Goal: Task Accomplishment & Management: Manage account settings

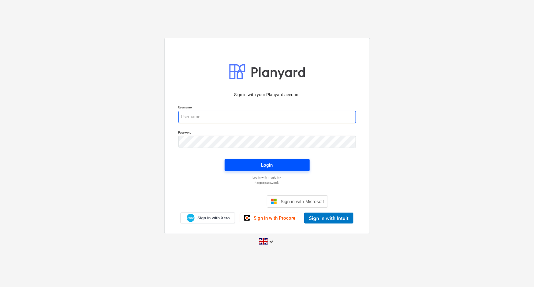
type input "[EMAIL_ADDRESS][DOMAIN_NAME]"
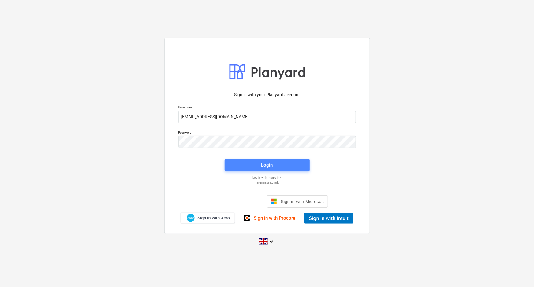
click at [265, 164] on div "Login" at bounding box center [267, 165] width 12 height 8
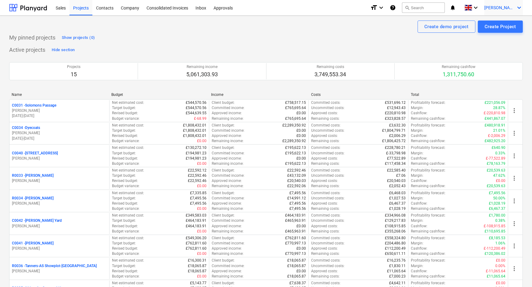
click at [515, 5] on icon "keyboard_arrow_down" at bounding box center [518, 7] width 7 height 7
click at [510, 24] on div "Settings" at bounding box center [504, 24] width 37 height 10
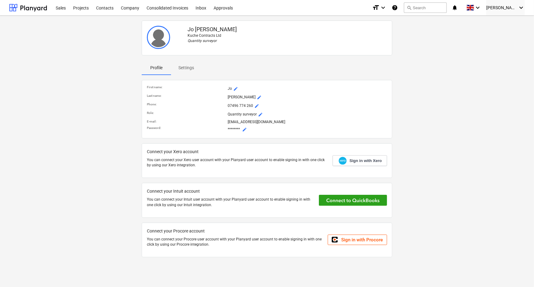
click at [175, 65] on span "Settings" at bounding box center [186, 68] width 30 height 10
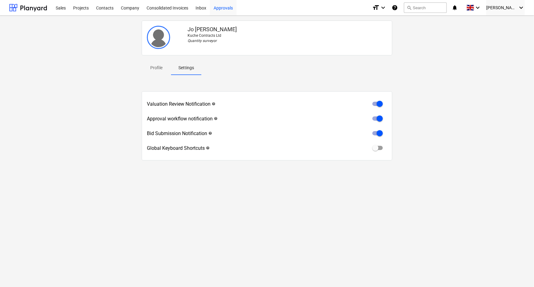
click at [221, 7] on div "Approvals" at bounding box center [223, 8] width 27 height 16
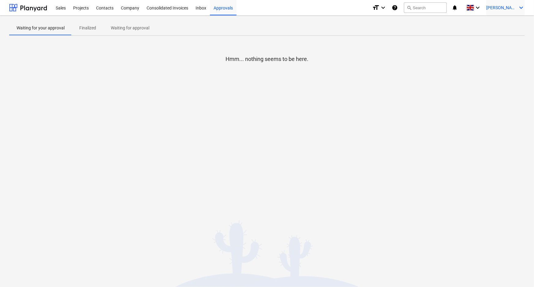
click at [521, 6] on icon "keyboard_arrow_down" at bounding box center [520, 7] width 7 height 7
click at [498, 25] on div "Settings" at bounding box center [506, 24] width 37 height 10
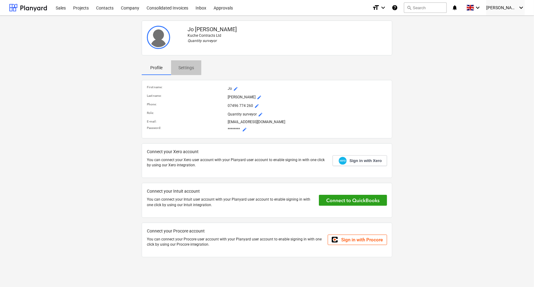
click at [189, 63] on span "Settings" at bounding box center [186, 68] width 30 height 10
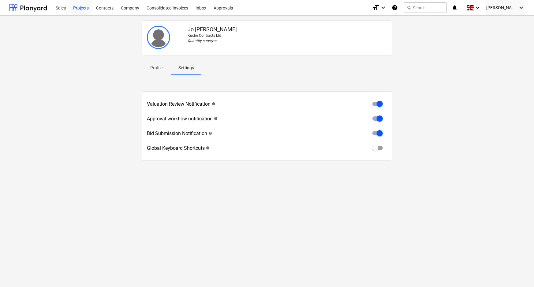
click at [82, 5] on div "Projects" at bounding box center [80, 8] width 23 height 16
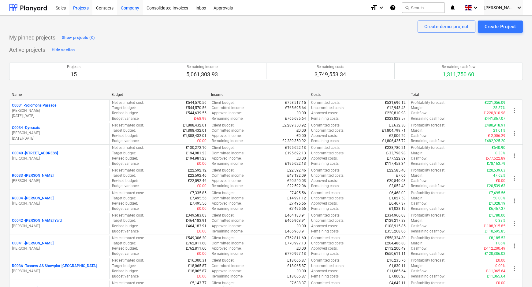
click at [140, 10] on div "Company" at bounding box center [130, 8] width 26 height 16
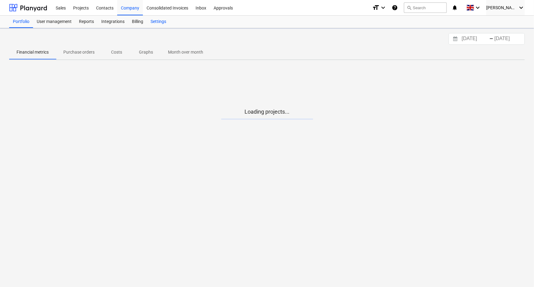
click at [152, 20] on div "Settings" at bounding box center [158, 22] width 23 height 12
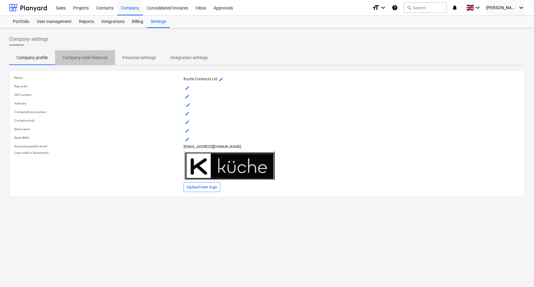
click at [90, 55] on p "Company-wide features" at bounding box center [84, 57] width 45 height 6
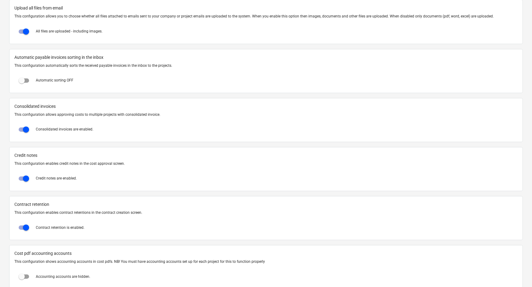
scroll to position [417, 0]
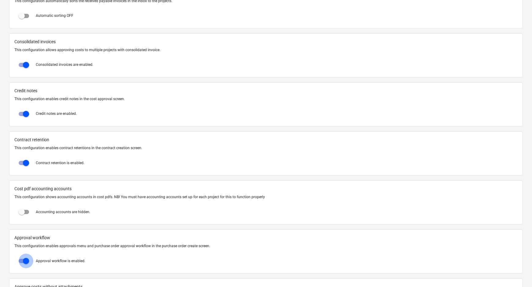
click at [28, 260] on input "checkbox" at bounding box center [26, 260] width 15 height 15
checkbox input "false"
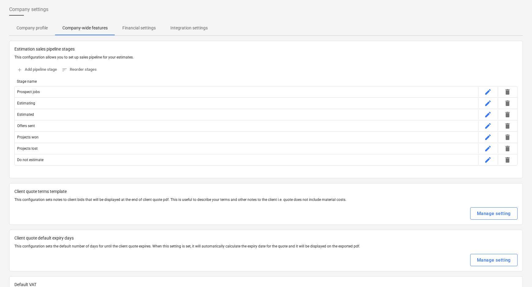
scroll to position [0, 0]
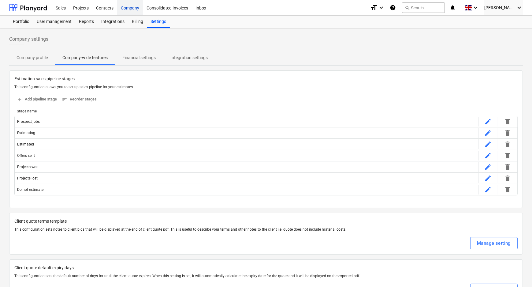
click at [131, 7] on div "Company" at bounding box center [130, 8] width 26 height 16
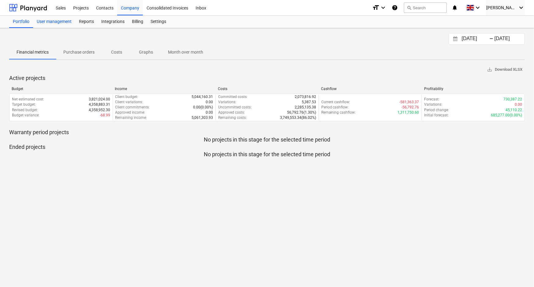
click at [64, 21] on div "User management" at bounding box center [54, 22] width 42 height 12
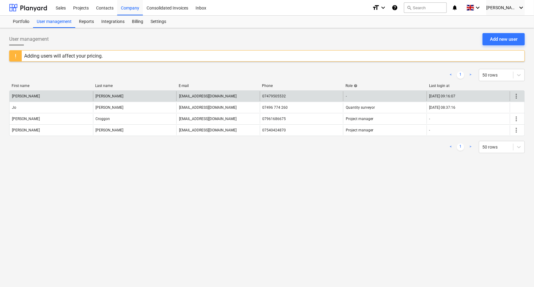
click at [520, 96] on span "more_vert" at bounding box center [515, 95] width 7 height 7
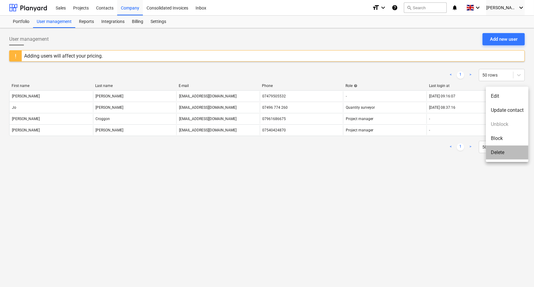
click at [501, 151] on li "Delete" at bounding box center [507, 152] width 43 height 14
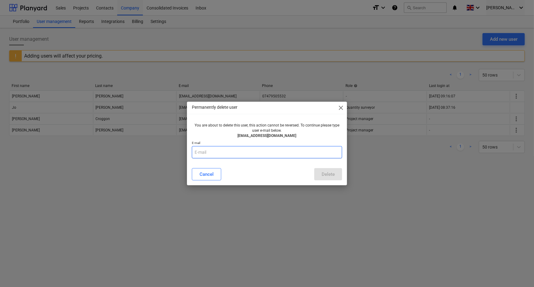
click at [249, 152] on input "text" at bounding box center [267, 152] width 151 height 12
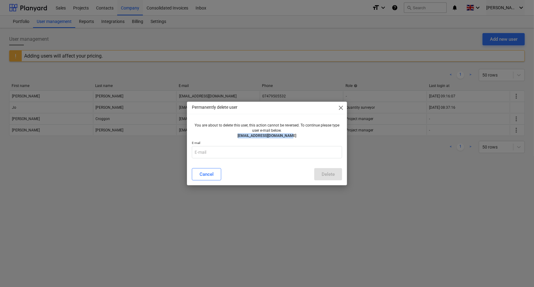
drag, startPoint x: 292, startPoint y: 134, endPoint x: 237, endPoint y: 135, distance: 55.1
click at [237, 135] on p "[EMAIL_ADDRESS][DOMAIN_NAME]" at bounding box center [267, 135] width 146 height 5
copy p "[EMAIL_ADDRESS][DOMAIN_NAME]"
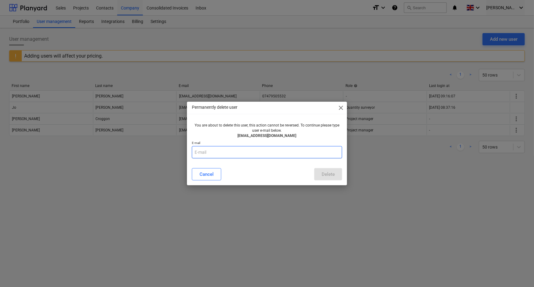
click at [236, 151] on input "text" at bounding box center [267, 152] width 151 height 12
paste input "[EMAIL_ADDRESS][DOMAIN_NAME]"
type input "[EMAIL_ADDRESS][DOMAIN_NAME]"
click at [312, 171] on div "Cancel Delete" at bounding box center [267, 174] width 151 height 12
click at [318, 172] on button "Delete" at bounding box center [328, 174] width 28 height 12
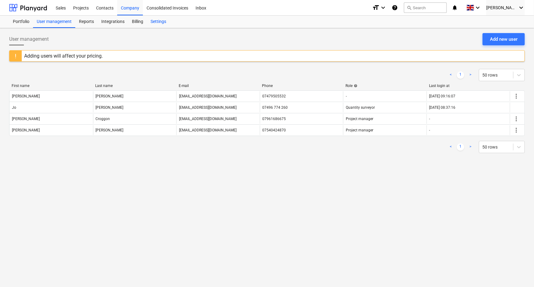
click at [157, 22] on div "Settings" at bounding box center [158, 22] width 23 height 12
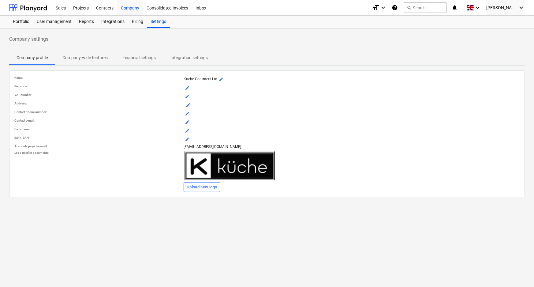
click at [76, 55] on p "Company-wide features" at bounding box center [84, 57] width 45 height 6
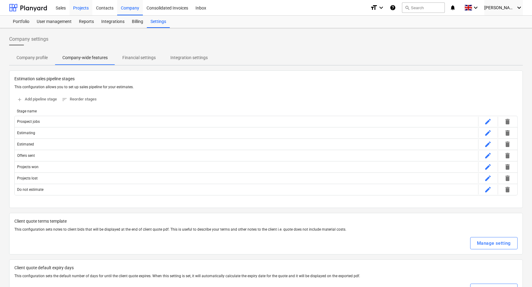
click at [74, 7] on div "Projects" at bounding box center [80, 8] width 23 height 16
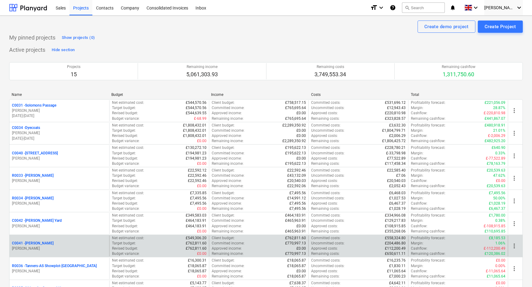
click at [34, 241] on p "C0041 - [PERSON_NAME]" at bounding box center [33, 242] width 42 height 5
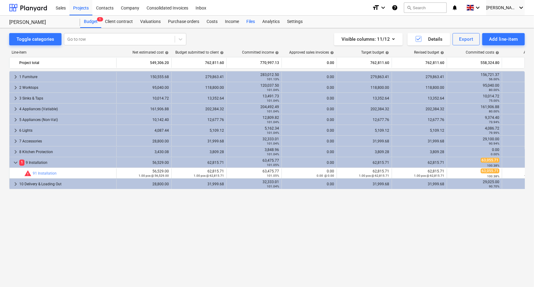
click at [249, 21] on div "Files" at bounding box center [251, 22] width 16 height 12
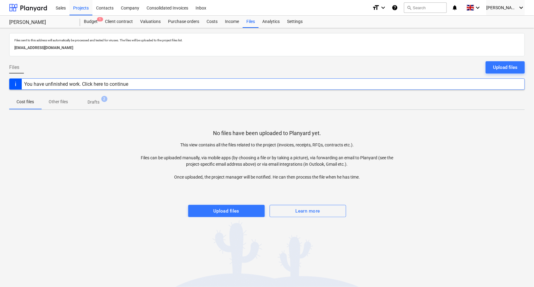
click at [102, 102] on span "Drafts 2" at bounding box center [94, 102] width 22 height 6
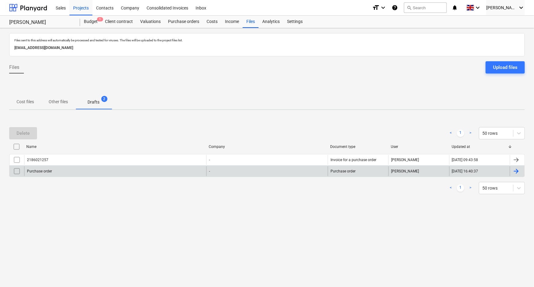
click at [17, 168] on input "checkbox" at bounding box center [17, 171] width 10 height 10
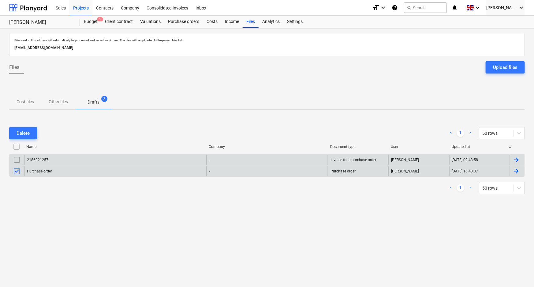
click at [17, 159] on input "checkbox" at bounding box center [17, 160] width 10 height 10
click at [22, 130] on div "Delete" at bounding box center [23, 133] width 13 height 8
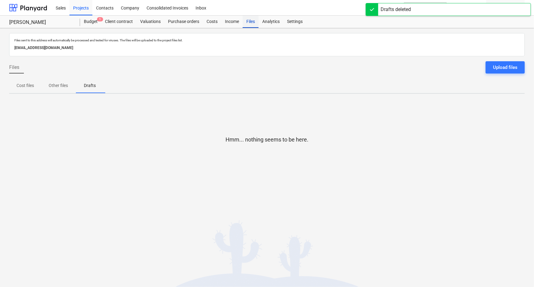
click at [251, 23] on div "Files" at bounding box center [251, 22] width 16 height 12
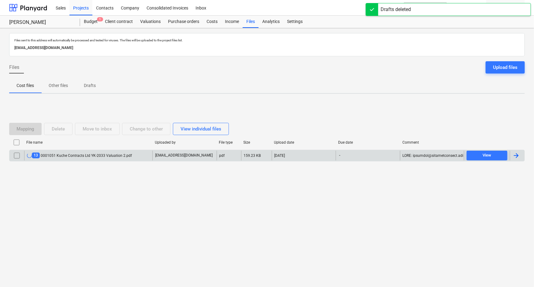
click at [82, 154] on div "13 0001051 Kuche Contracts Ltd YK-2033 Valuation 2.pdf" at bounding box center [79, 155] width 105 height 6
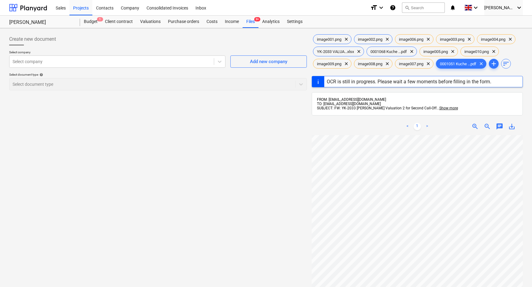
scroll to position [57, 0]
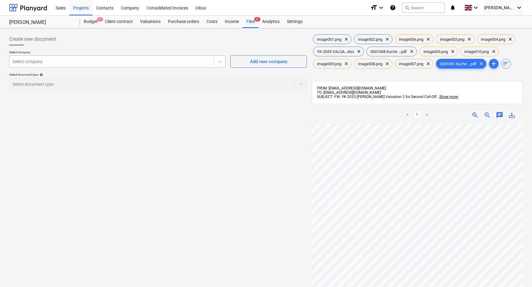
click at [193, 61] on div at bounding box center [112, 61] width 198 height 6
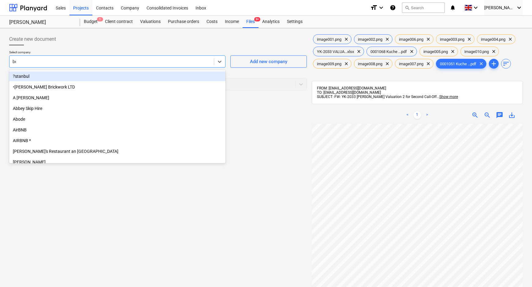
type input "bey"
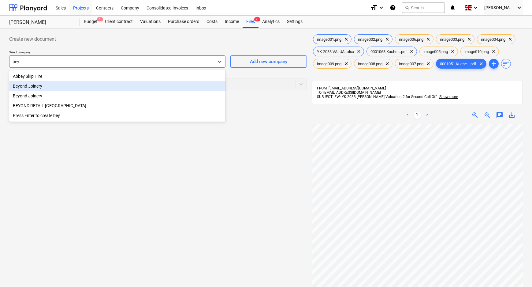
click at [91, 84] on div "Beyond Joinery" at bounding box center [117, 86] width 216 height 10
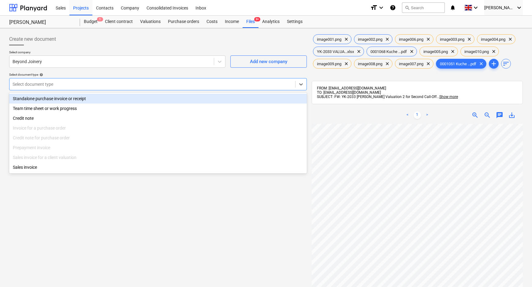
click at [91, 84] on div at bounding box center [153, 84] width 280 height 6
click at [81, 63] on div at bounding box center [112, 61] width 198 height 6
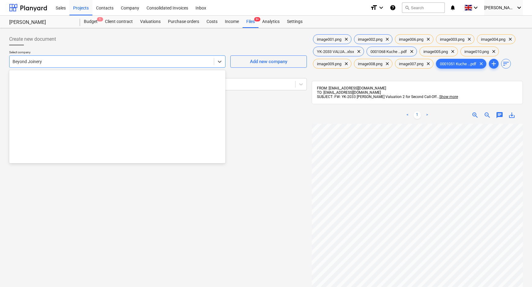
scroll to position [1049, 0]
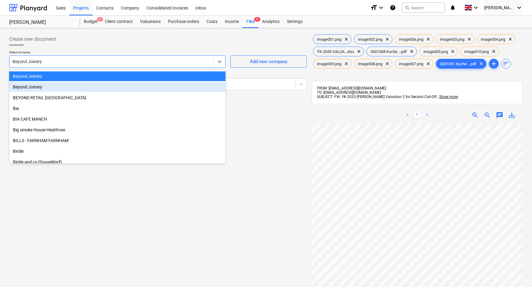
click at [74, 86] on div "Beyond Joinery" at bounding box center [117, 87] width 216 height 10
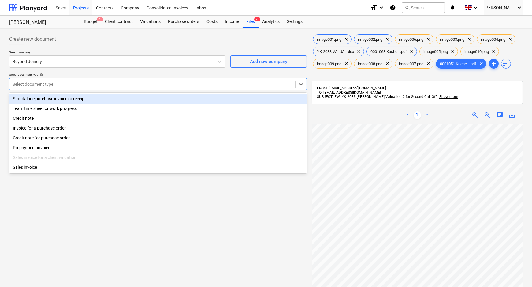
click at [74, 86] on div at bounding box center [153, 84] width 280 height 6
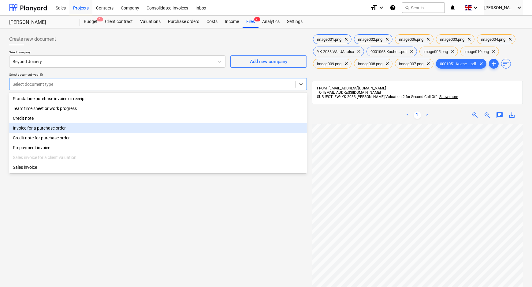
click at [73, 127] on div "Invoice for a purchase order" at bounding box center [158, 128] width 298 height 10
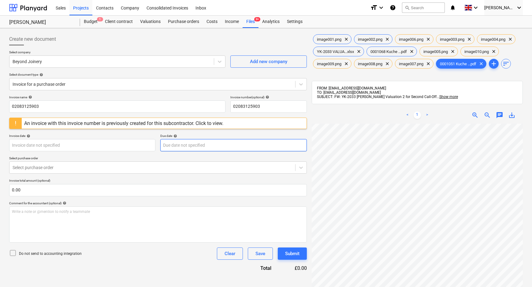
scroll to position [57, 13]
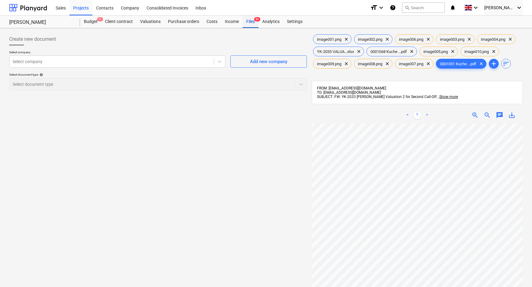
click at [254, 22] on div "Files 9+" at bounding box center [251, 22] width 16 height 12
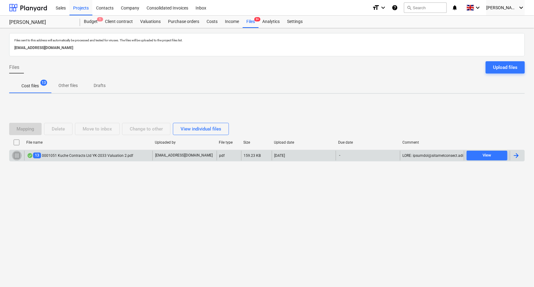
click at [19, 154] on input "checkbox" at bounding box center [17, 156] width 10 height 10
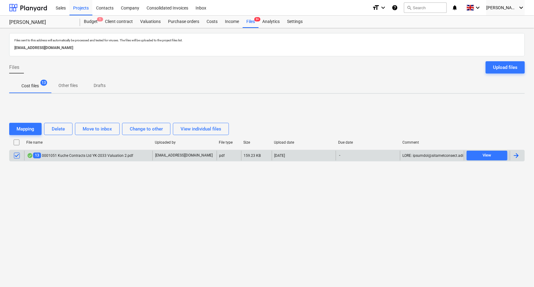
click at [17, 154] on input "checkbox" at bounding box center [17, 156] width 10 height 10
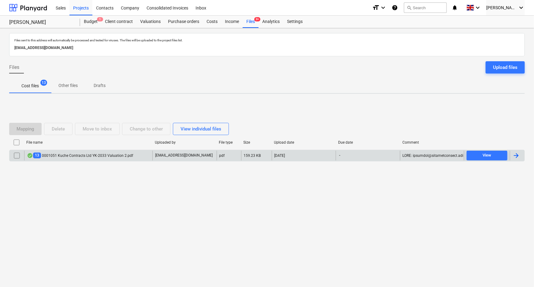
click at [68, 156] on div "13 0001051 Kuche Contracts Ltd YK-2033 Valuation 2.pdf" at bounding box center [80, 155] width 106 height 6
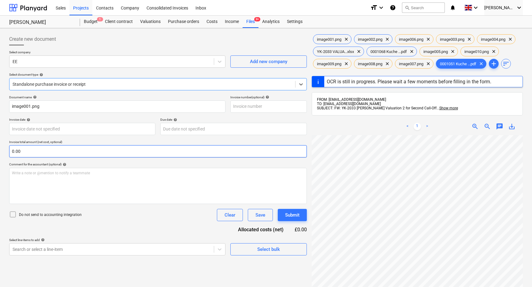
type input "02083125903"
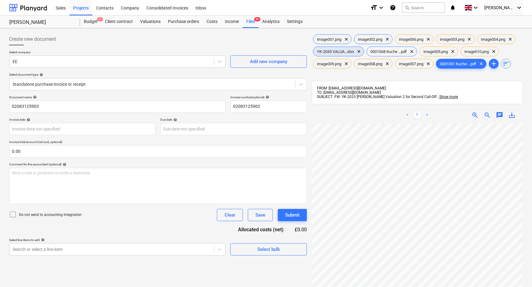
click at [337, 51] on span "YK-2033 VALUA...xlsx" at bounding box center [335, 51] width 44 height 5
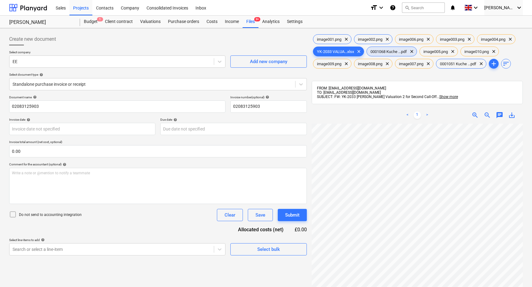
click at [389, 51] on span "0001068 Kuche ...pdf" at bounding box center [389, 51] width 44 height 5
click at [359, 50] on span "clear" at bounding box center [358, 51] width 7 height 7
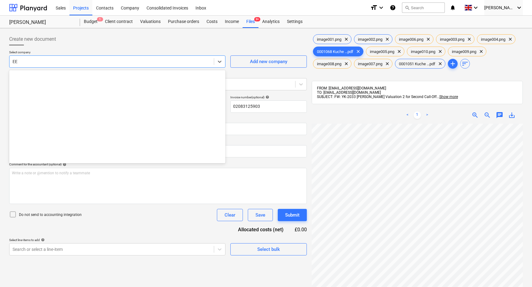
click at [180, 58] on div at bounding box center [112, 61] width 198 height 6
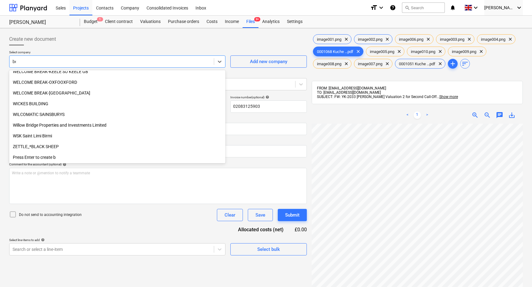
scroll to position [251, 0]
type input "bey"
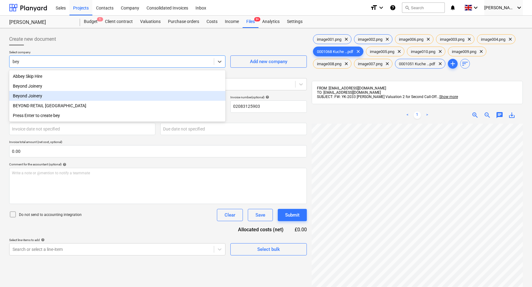
click at [43, 93] on div "Beyond Joinery" at bounding box center [117, 96] width 216 height 10
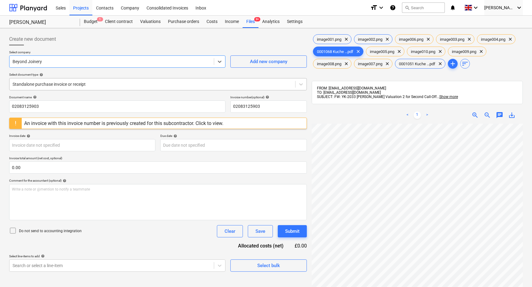
click at [49, 88] on div "Standalone purchase invoice or receipt" at bounding box center [152, 84] width 286 height 9
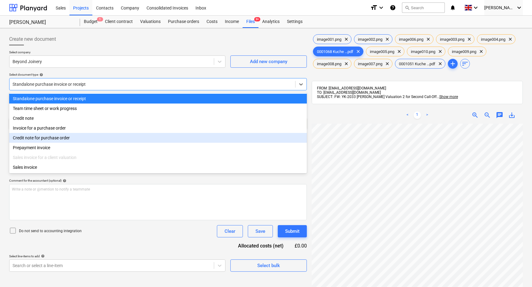
click at [50, 140] on div "Credit note for purchase order" at bounding box center [158, 138] width 298 height 10
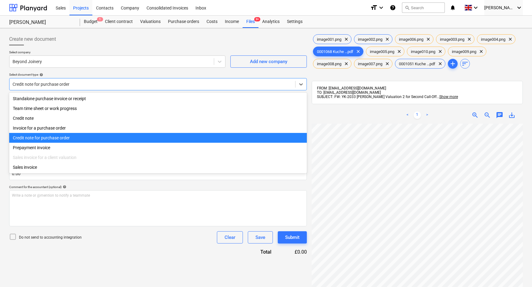
click at [55, 82] on div at bounding box center [153, 84] width 280 height 6
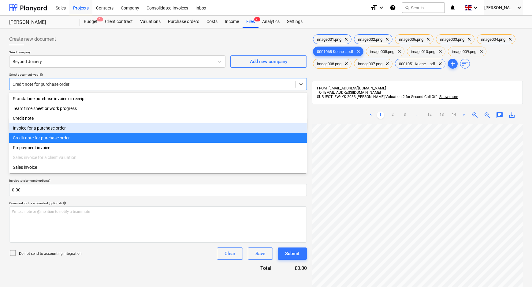
click at [49, 131] on div "Invoice for a purchase order" at bounding box center [158, 128] width 298 height 10
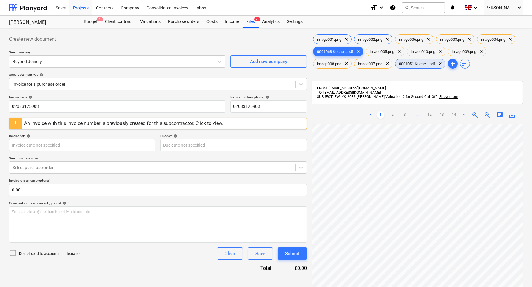
click at [419, 64] on span "0001051 Kuche ...pdf" at bounding box center [417, 63] width 44 height 5
click at [343, 50] on span "0001068 Kuche ...pdf" at bounding box center [335, 51] width 44 height 5
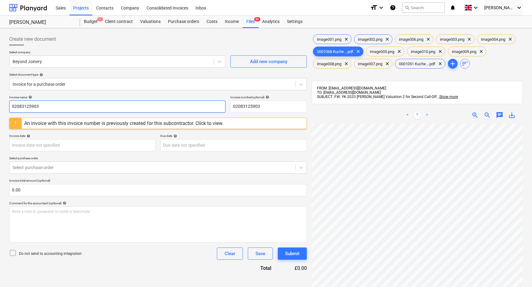
drag, startPoint x: 54, startPoint y: 107, endPoint x: 9, endPoint y: 105, distance: 44.7
click at [9, 105] on input "02083125903" at bounding box center [117, 106] width 216 height 12
type input "0001068"
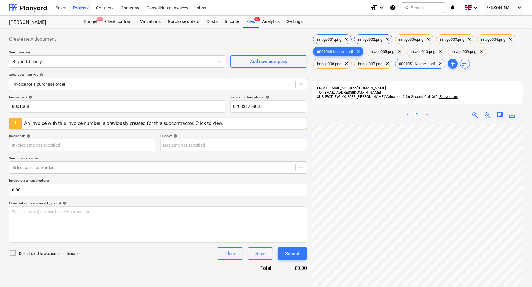
click at [195, 158] on p "Select purchase order" at bounding box center [158, 158] width 298 height 5
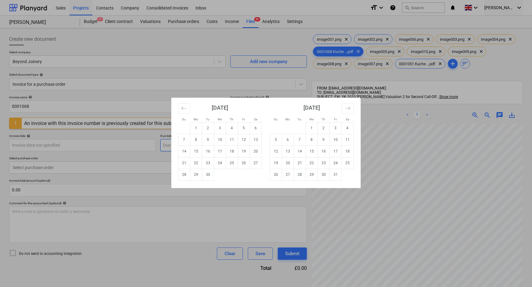
click at [164, 145] on body "Sales Projects Contacts Company Consolidated Invoices Inbox format_size keyboar…" at bounding box center [266, 143] width 532 height 287
click at [337, 176] on td "31" at bounding box center [336, 175] width 12 height 12
type input "[DATE]"
click at [107, 141] on body "Sales Projects Contacts Company Consolidated Invoices Inbox format_size keyboar…" at bounding box center [266, 143] width 532 height 287
click at [241, 160] on td "26" at bounding box center [244, 163] width 12 height 12
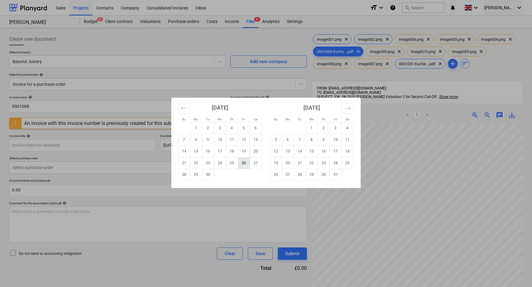
type input "[DATE]"
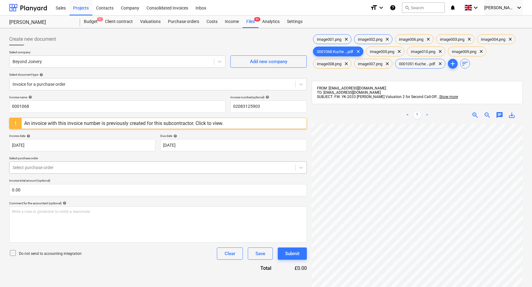
click at [144, 166] on div at bounding box center [153, 167] width 280 height 6
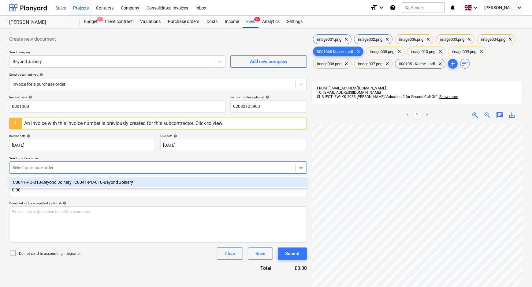
click at [125, 183] on div "C0041-PO-010-Beyond Joinery | C0041-PO-010-Beyond Joinery" at bounding box center [158, 182] width 298 height 10
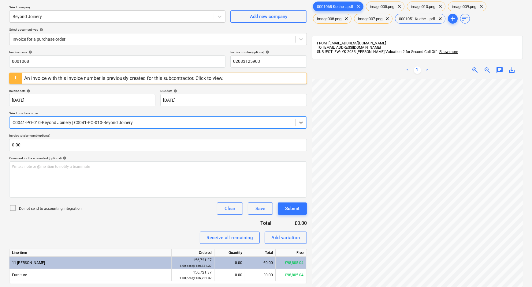
scroll to position [55, 0]
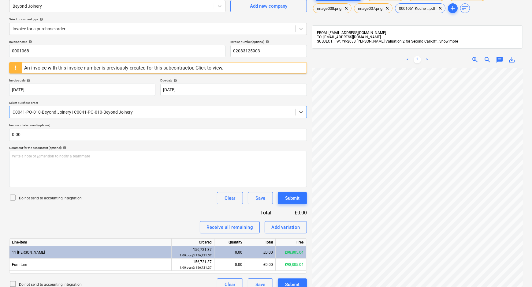
click at [31, 198] on p "Do not send to accounting integration" at bounding box center [50, 197] width 63 height 5
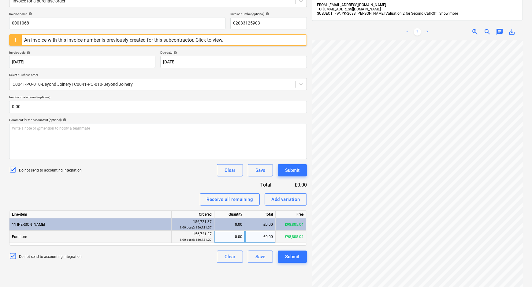
click at [263, 236] on div "£0.00" at bounding box center [260, 236] width 31 height 12
type input "28067.05"
click at [204, 270] on div "Create new document Select company Beyond Joinery Add new company Select docume…" at bounding box center [158, 129] width 303 height 365
click at [301, 257] on button "Submit" at bounding box center [292, 256] width 29 height 12
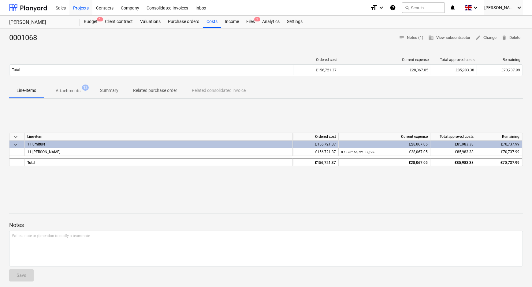
click at [74, 89] on p "Attachments" at bounding box center [68, 90] width 25 height 6
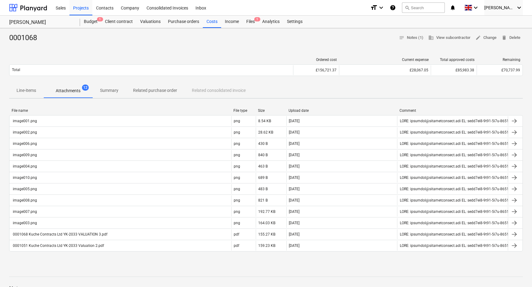
click at [21, 88] on p "Line-items" at bounding box center [27, 90] width 20 height 6
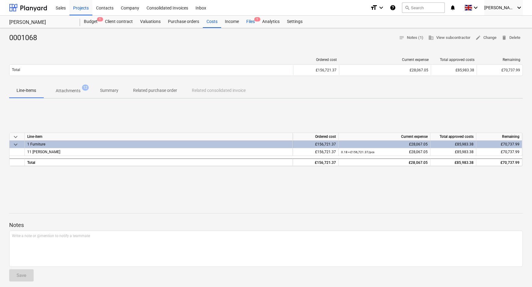
click at [256, 23] on div "Files 1" at bounding box center [251, 22] width 16 height 12
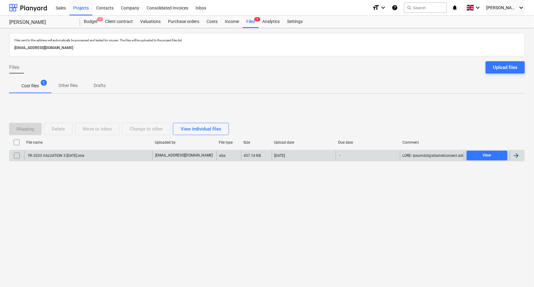
click at [18, 156] on input "checkbox" at bounding box center [17, 156] width 10 height 10
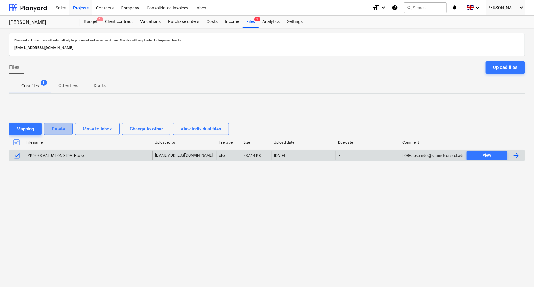
click at [59, 130] on div "Delete" at bounding box center [58, 129] width 13 height 8
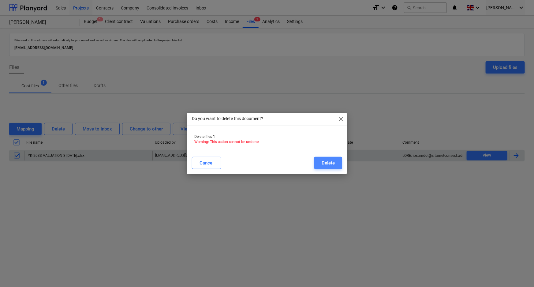
click at [318, 162] on button "Delete" at bounding box center [328, 163] width 28 height 12
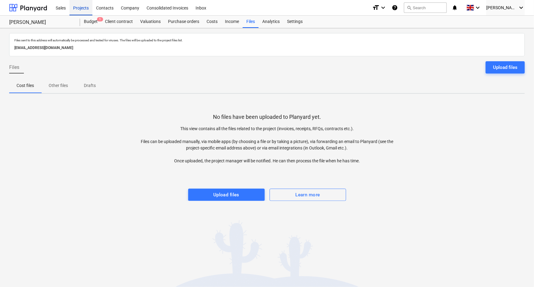
click at [83, 10] on div "Projects" at bounding box center [80, 8] width 23 height 16
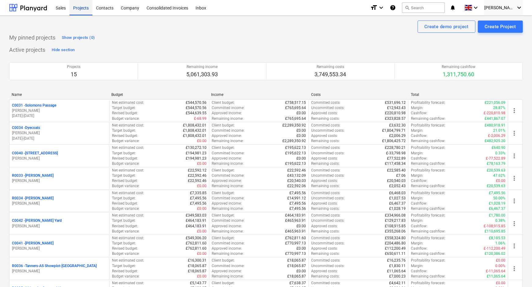
click at [80, 7] on div "Projects" at bounding box center [80, 8] width 23 height 16
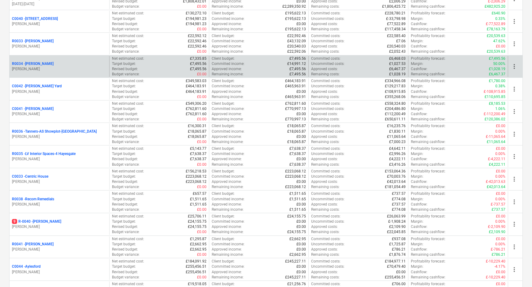
scroll to position [195, 0]
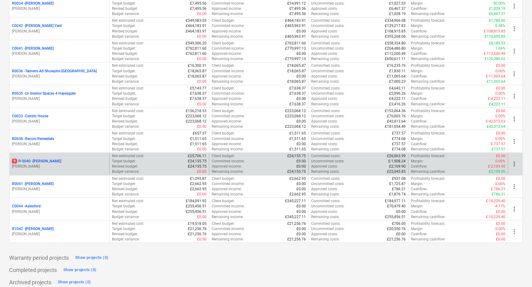
click at [33, 161] on p "9 R-0040 - [PERSON_NAME]" at bounding box center [36, 160] width 49 height 5
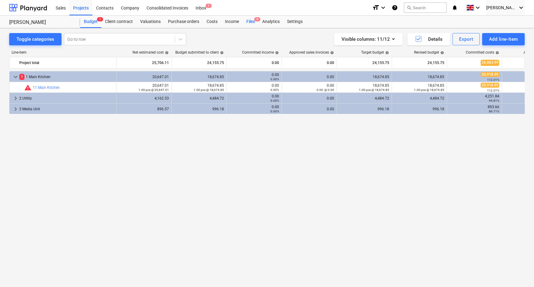
click at [250, 20] on div "Files 9" at bounding box center [251, 22] width 16 height 12
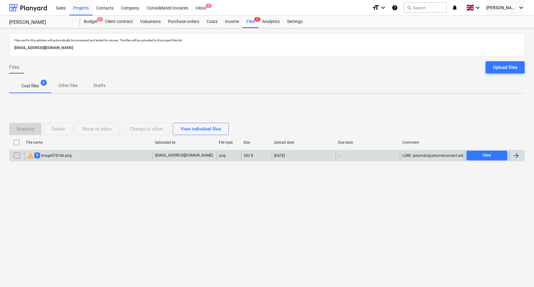
click at [88, 156] on div "warning 9 image578186.png" at bounding box center [88, 156] width 128 height 10
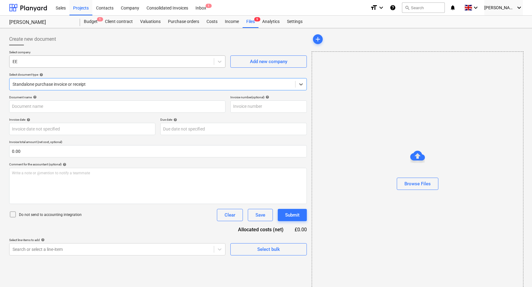
click at [192, 61] on div at bounding box center [112, 61] width 198 height 6
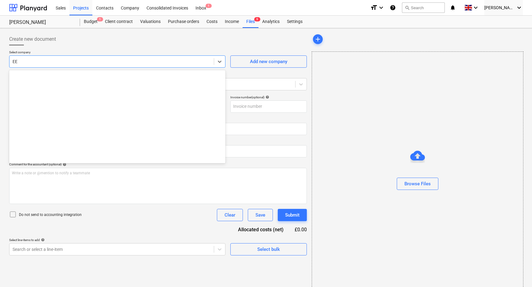
scroll to position [3030, 0]
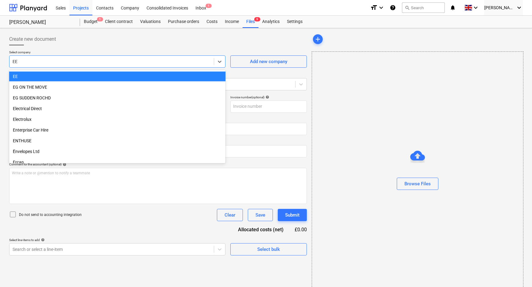
type input "s"
type input "INV0340337"
type input "[DATE]"
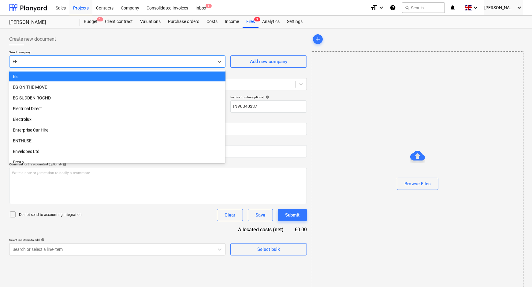
type input "sy"
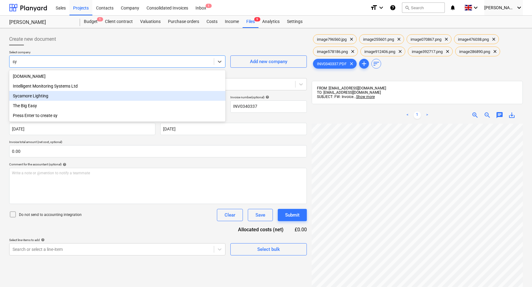
click at [107, 98] on div "Sycamore Lighting" at bounding box center [117, 96] width 216 height 10
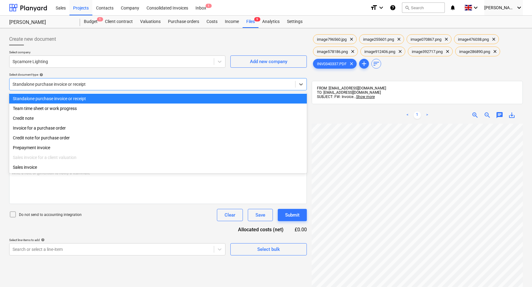
click at [80, 86] on div at bounding box center [153, 84] width 280 height 6
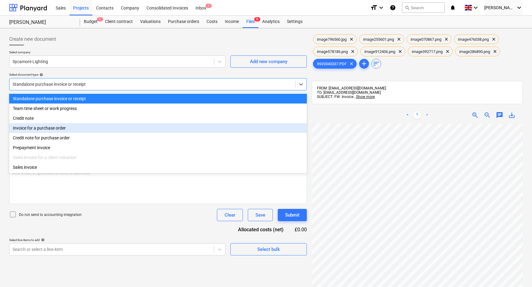
click at [67, 130] on div "Invoice for a purchase order" at bounding box center [158, 128] width 298 height 10
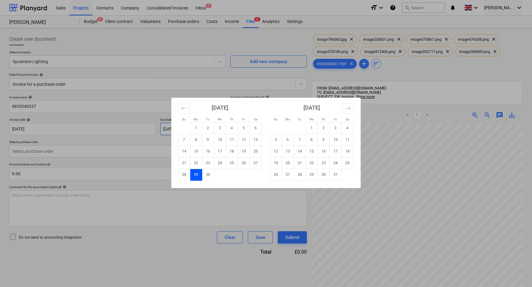
click at [200, 129] on body "Sales Projects Contacts Company Consolidated Invoices Inbox 1 format_size keybo…" at bounding box center [266, 143] width 532 height 287
click at [337, 175] on td "31" at bounding box center [336, 175] width 12 height 12
type input "[DATE]"
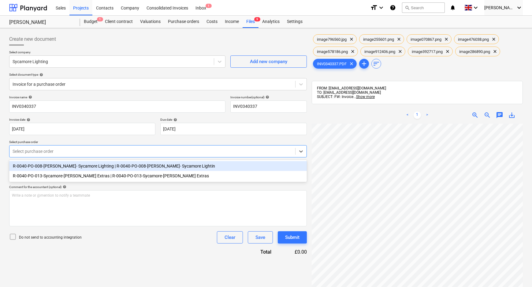
click at [84, 153] on div at bounding box center [153, 151] width 280 height 6
click at [77, 168] on div "R-0040-PO-008-[PERSON_NAME]- Sycamore Lighting | R-0040-PO-008-[PERSON_NAME]- S…" at bounding box center [158, 166] width 298 height 10
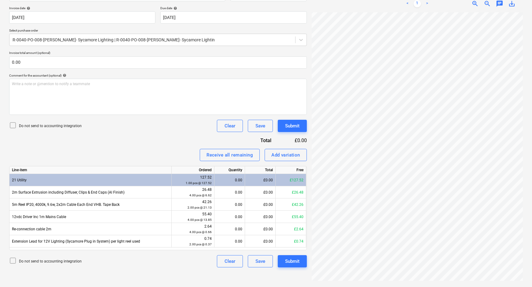
scroll to position [56, 12]
click at [236, 190] on div "0.00" at bounding box center [229, 192] width 25 height 12
type input "4"
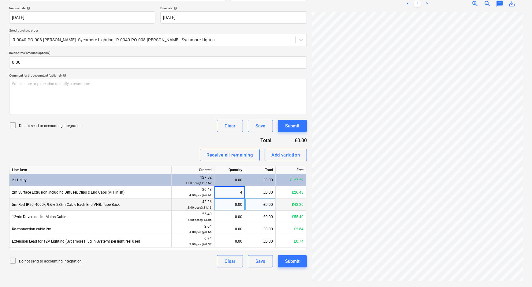
click at [237, 202] on div "0.00" at bounding box center [229, 204] width 25 height 12
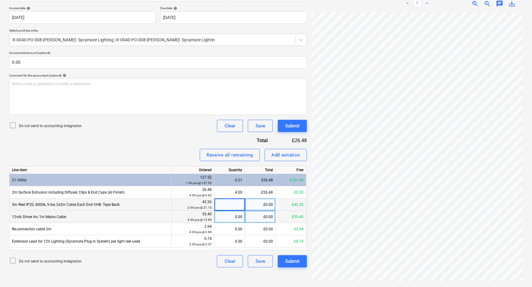
type input "2"
click at [237, 216] on div "0.00" at bounding box center [229, 216] width 25 height 12
type input "4"
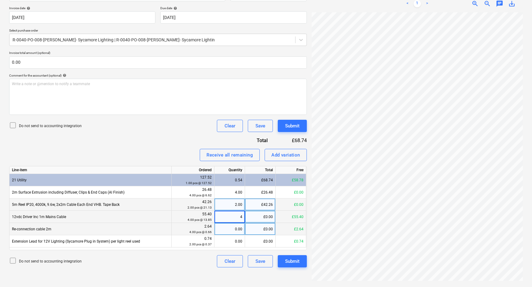
click at [237, 227] on div "0.00" at bounding box center [229, 229] width 25 height 12
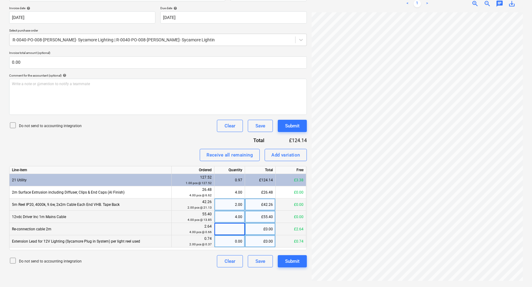
type input "4"
click at [234, 244] on div "0.00" at bounding box center [229, 241] width 25 height 12
type input "2"
click at [197, 262] on div "Do not send to accounting integration Clear Save Submit" at bounding box center [158, 261] width 298 height 12
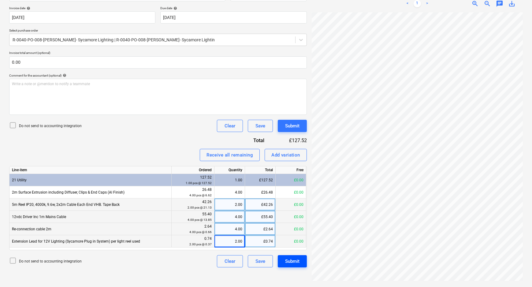
click at [295, 259] on div "Submit" at bounding box center [292, 261] width 14 height 8
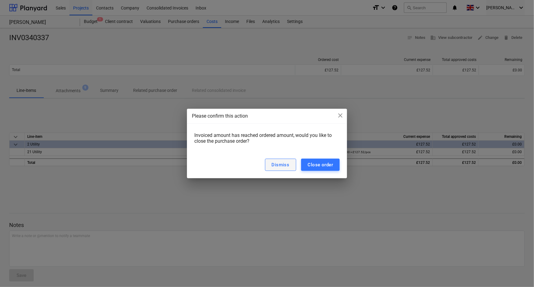
click at [283, 165] on div "Dismiss" at bounding box center [281, 165] width 18 height 8
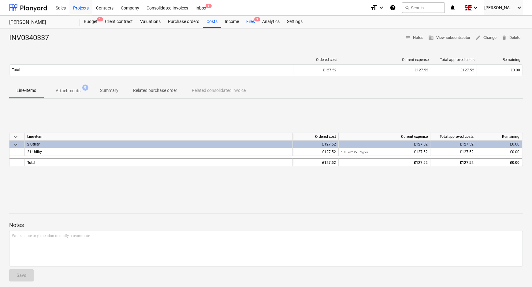
click at [255, 21] on span "9" at bounding box center [257, 19] width 6 height 4
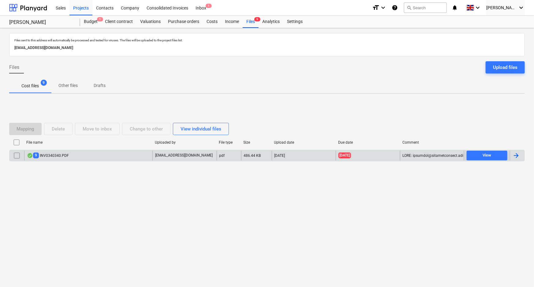
click at [89, 152] on div "9 INV0340340.PDF" at bounding box center [88, 156] width 128 height 10
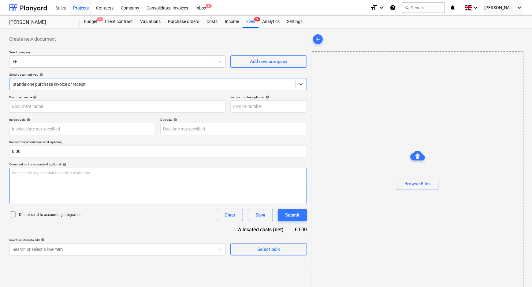
type input "INV0340340"
type input "[DATE]"
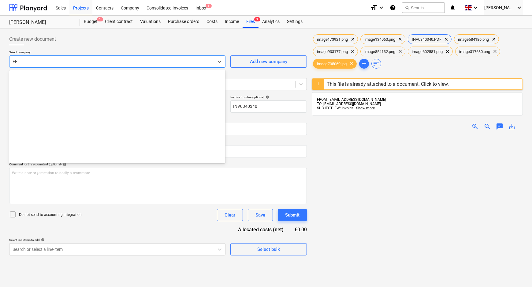
click at [108, 60] on div at bounding box center [112, 61] width 198 height 6
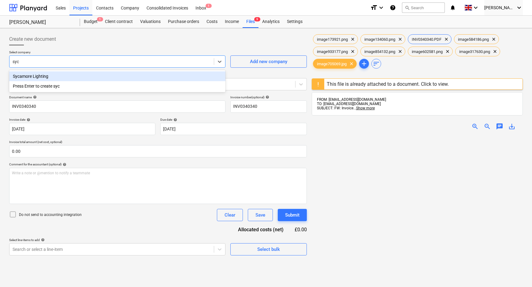
type input "syca"
click at [104, 76] on div "Sycamore Lighting" at bounding box center [117, 76] width 216 height 10
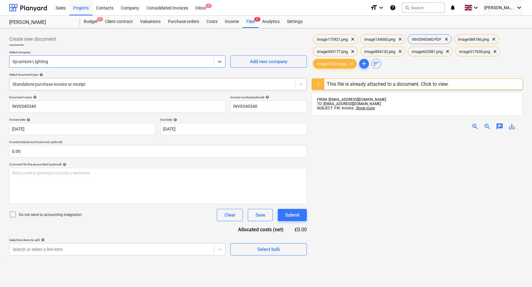
click at [104, 82] on div at bounding box center [153, 84] width 280 height 6
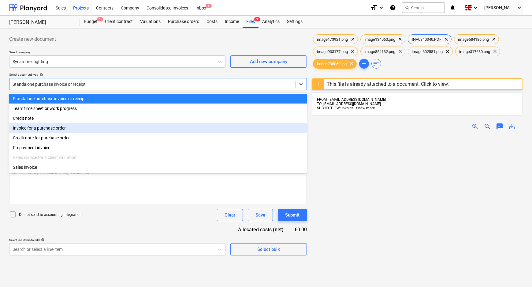
click at [82, 127] on div "Invoice for a purchase order" at bounding box center [158, 128] width 298 height 10
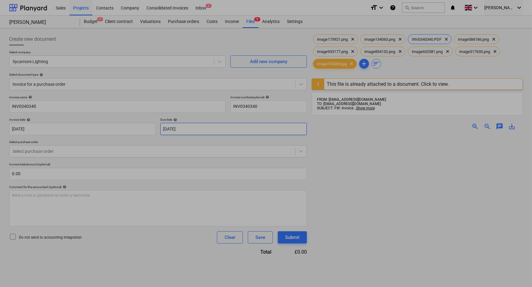
click at [221, 130] on body "Sales Projects Contacts Company Consolidated Invoices Inbox 1 format_size keybo…" at bounding box center [266, 143] width 532 height 287
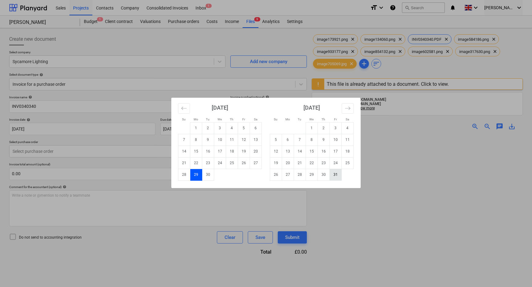
click at [334, 178] on td "31" at bounding box center [336, 175] width 12 height 12
type input "[DATE]"
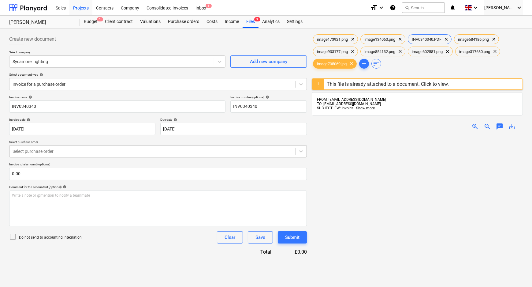
click at [95, 152] on div at bounding box center [153, 151] width 280 height 6
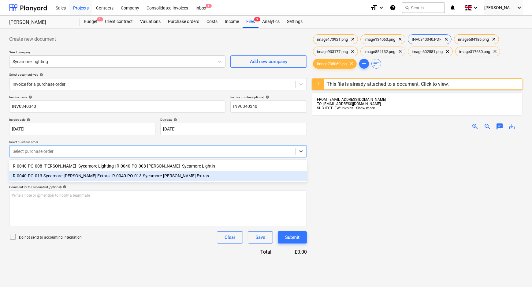
click at [92, 177] on div "R-0040-PO-013-Sycamore-[PERSON_NAME] Extras | R-0040-PO-013-Sycamore-[PERSON_NA…" at bounding box center [158, 176] width 298 height 10
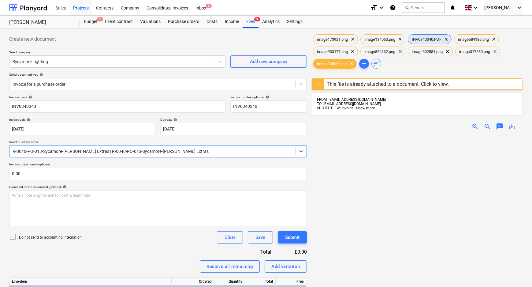
click at [431, 41] on span "INV0340340.PDF" at bounding box center [426, 39] width 37 height 5
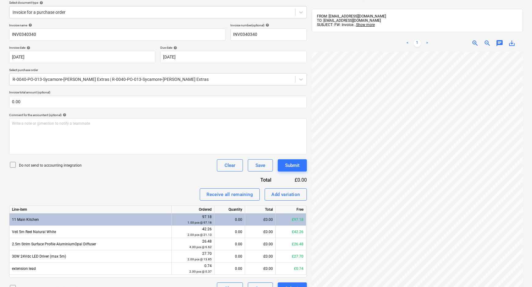
scroll to position [83, 0]
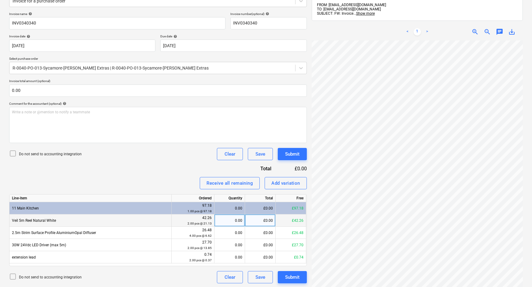
click at [231, 223] on div "0.00" at bounding box center [229, 220] width 25 height 12
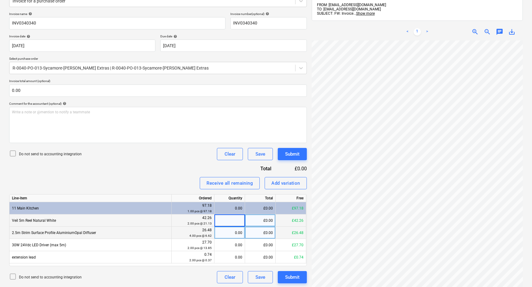
type input "2"
click at [232, 232] on div "0.00" at bounding box center [229, 232] width 25 height 12
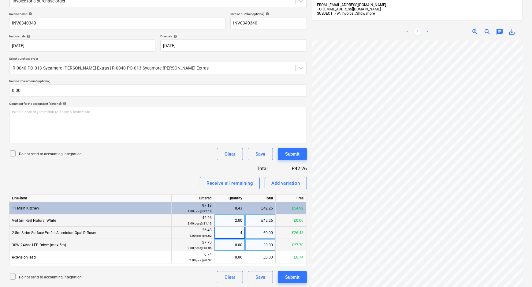
click at [233, 244] on div "0.00" at bounding box center [229, 245] width 25 height 12
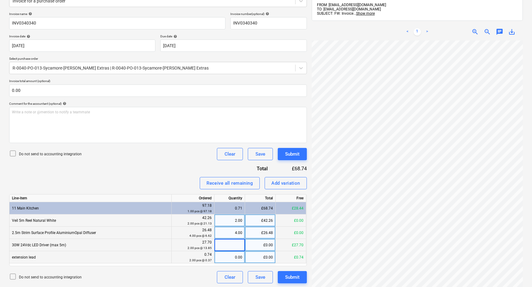
type input "2"
click at [233, 258] on div "0.00" at bounding box center [229, 257] width 25 height 12
type input "2"
click at [233, 209] on div "0.99" at bounding box center [229, 208] width 25 height 12
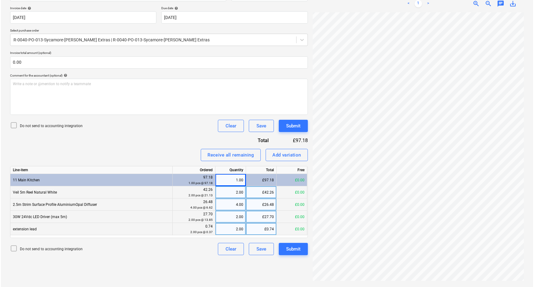
scroll to position [112, 0]
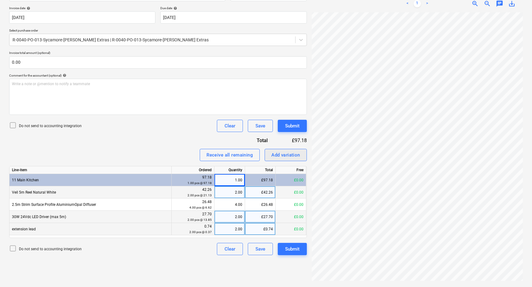
click at [286, 153] on div "Add variation" at bounding box center [285, 155] width 29 height 8
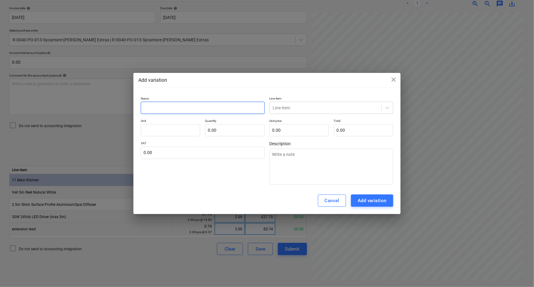
click at [199, 106] on input "text" at bounding box center [203, 108] width 124 height 12
type input "C"
type textarea "x"
type input "Ca"
type textarea "x"
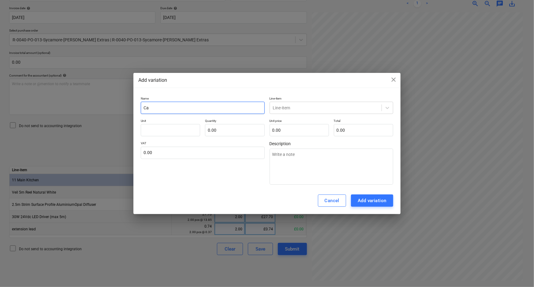
type input "Car"
type textarea "x"
type input "[PERSON_NAME]"
type textarea "x"
type input "Carra"
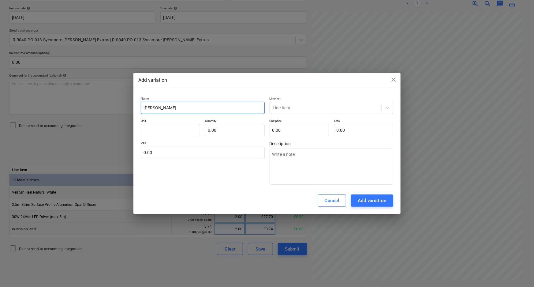
type textarea "x"
type input "Carrai"
type textarea "x"
type input "Carraig"
type textarea "x"
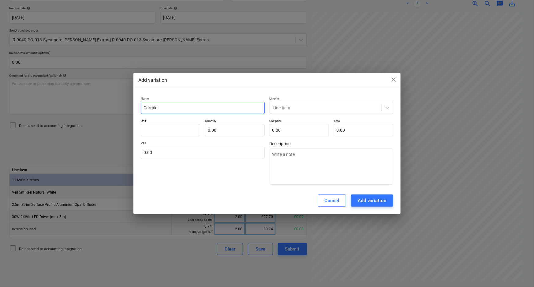
type input "Carraige"
type textarea "x"
type input "Carraige"
type textarea "x"
type input "Carraige d"
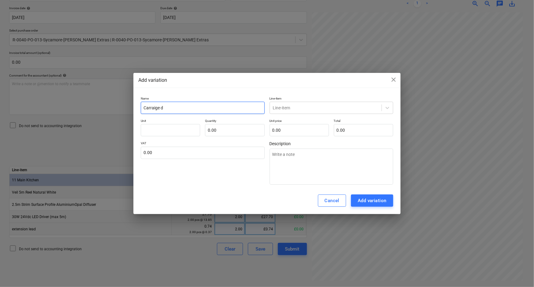
type textarea "x"
type input "Carraige"
type textarea "x"
type input "Carraige c"
type textarea "x"
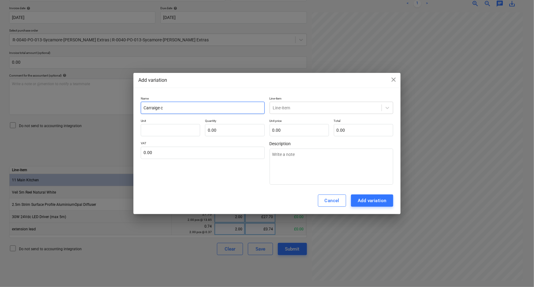
type input "Carraige ch"
type textarea "x"
type input "Carraige cha"
type textarea "x"
type input "Carraige char"
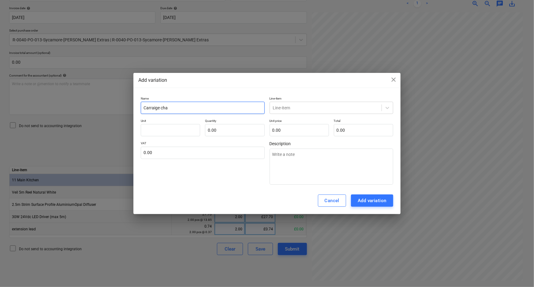
type textarea "x"
type input "Carraige charg"
type textarea "x"
type input "Carraige charge"
type textarea "x"
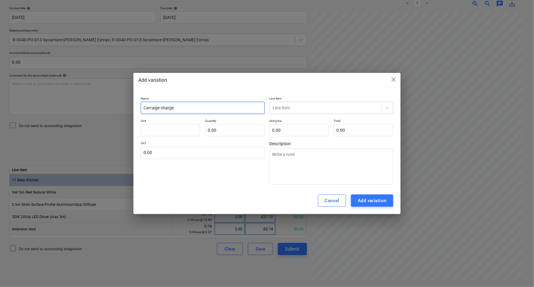
type input "Carriage charge"
type textarea "x"
type input "Carriage charge"
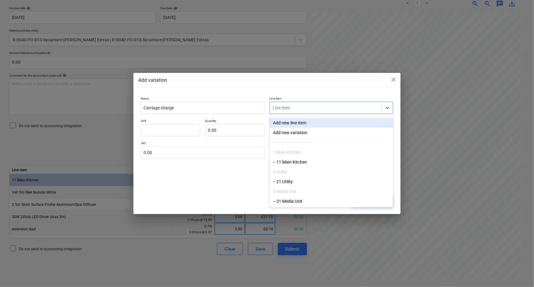
click at [291, 108] on div at bounding box center [326, 108] width 106 height 6
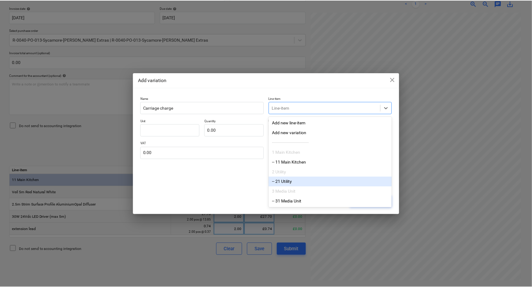
scroll to position [2, 0]
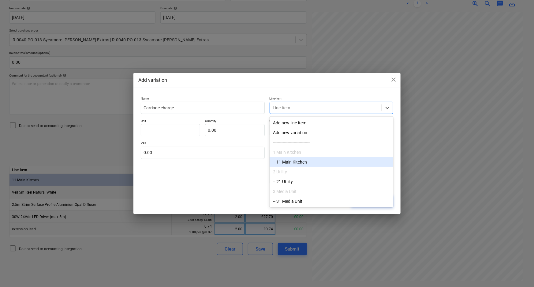
click at [304, 161] on div "-- 11 Main Kitchen" at bounding box center [332, 162] width 124 height 10
type textarea "x"
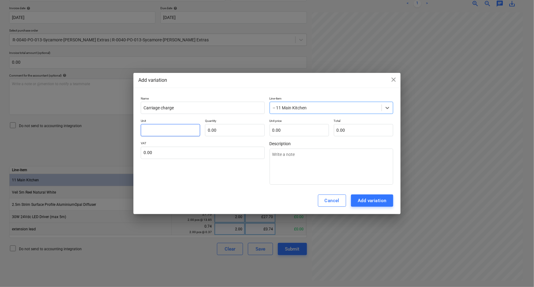
click at [162, 129] on input "text" at bounding box center [170, 130] width 59 height 12
type input "1"
type textarea "x"
type input "1"
click at [211, 129] on input "text" at bounding box center [234, 130] width 59 height 12
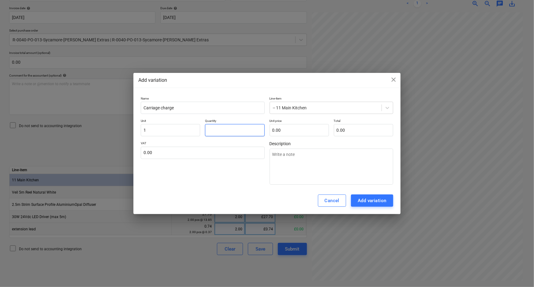
type input "8"
type textarea "x"
type input "8."
type textarea "x"
type input "8.5"
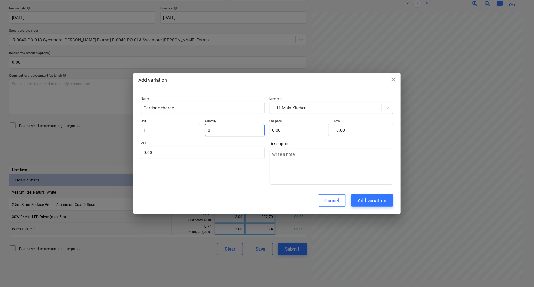
type textarea "x"
type input "8.50"
type textarea "x"
type input "8.50"
click at [292, 130] on input "text" at bounding box center [299, 130] width 59 height 12
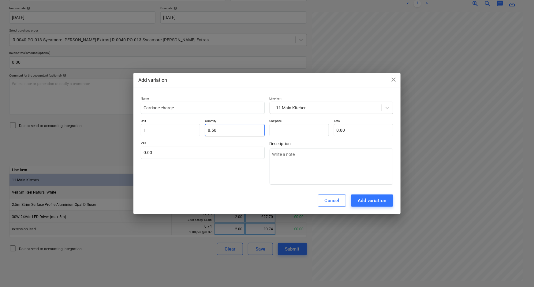
type input "8.5"
type input "0.00"
click at [232, 132] on input "8.5" at bounding box center [234, 130] width 59 height 12
type input "1"
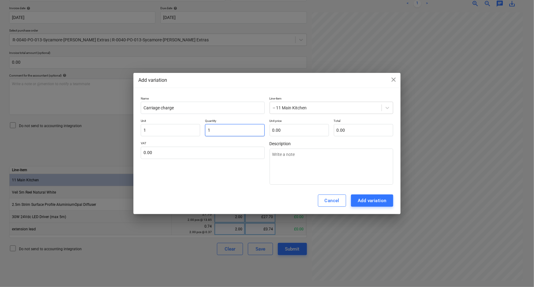
type textarea "x"
type input "1.00"
click at [172, 131] on input "1" at bounding box center [170, 130] width 59 height 12
type input "p"
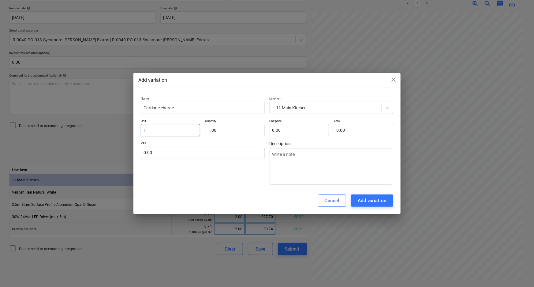
type textarea "x"
type input "pc"
type textarea "x"
type input "pcs"
type textarea "x"
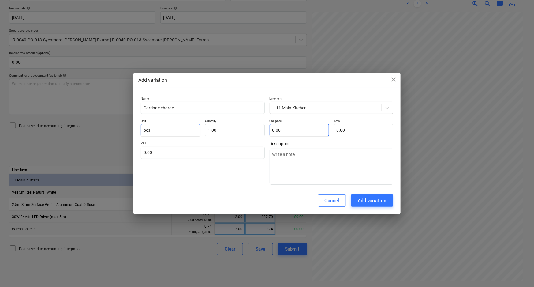
type input "pcs"
click at [292, 132] on input "text" at bounding box center [299, 130] width 59 height 12
type input "8"
type textarea "x"
type input "8.00"
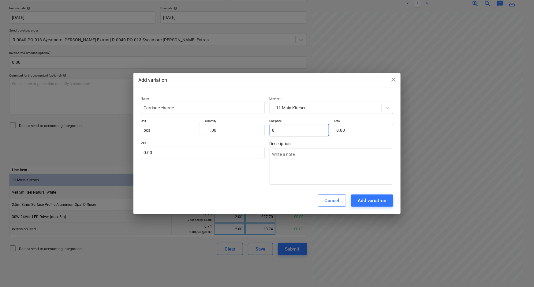
type input "8."
type textarea "x"
type input "8.5"
type textarea "x"
type input "8.50"
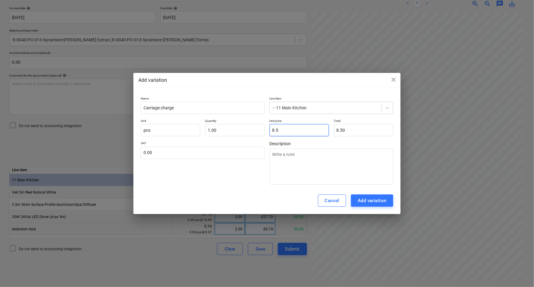
type input "8.50"
type textarea "x"
type input "8.50"
click at [213, 173] on div "VAT 0.00" at bounding box center [203, 162] width 124 height 43
click at [225, 154] on input "text" at bounding box center [203, 153] width 124 height 12
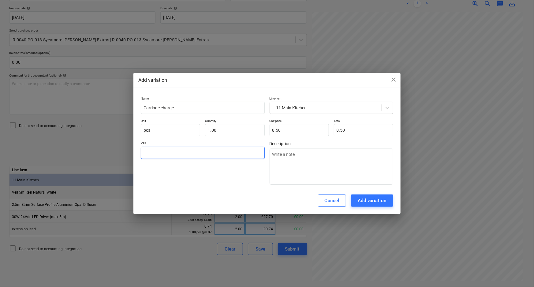
type input "2"
type textarea "x"
type input "20"
type textarea "x"
type input "20.00"
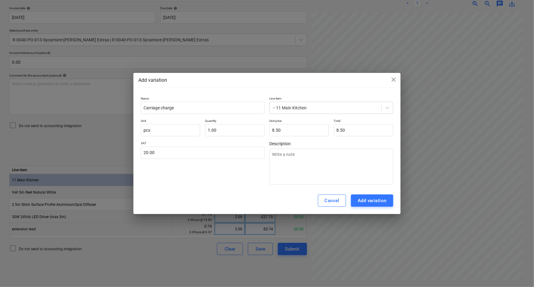
click at [211, 177] on div "VAT 20.00" at bounding box center [203, 162] width 124 height 43
click at [377, 199] on div "Add variation" at bounding box center [372, 200] width 29 height 8
type textarea "x"
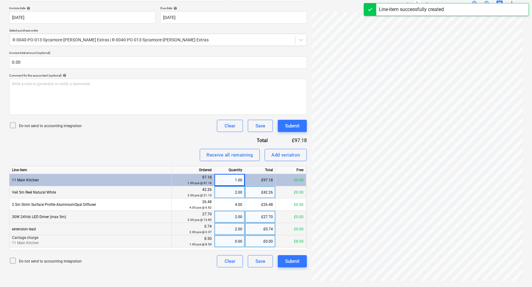
click at [234, 242] on div "0.00" at bounding box center [229, 241] width 25 height 12
click at [197, 260] on div "Do not send to accounting integration Clear Save Submit" at bounding box center [158, 261] width 298 height 12
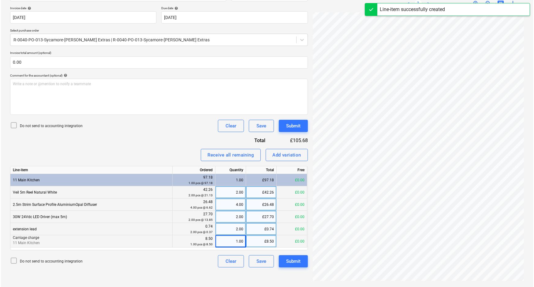
scroll to position [57, 20]
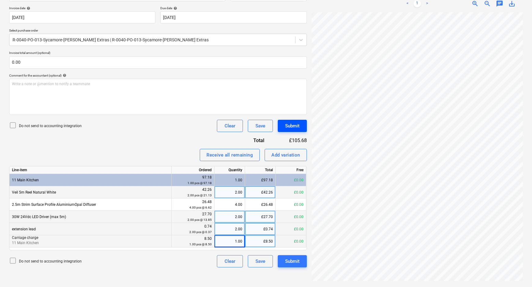
click at [298, 122] on div "Submit" at bounding box center [292, 126] width 14 height 8
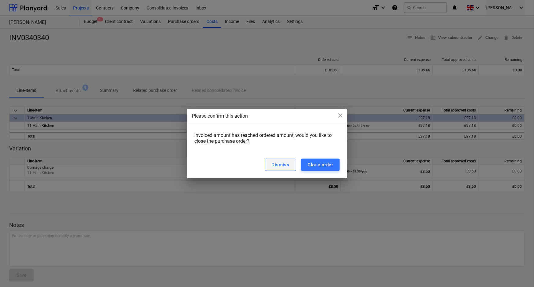
click at [278, 163] on div "Dismiss" at bounding box center [281, 165] width 18 height 8
